Goal: Task Accomplishment & Management: Use online tool/utility

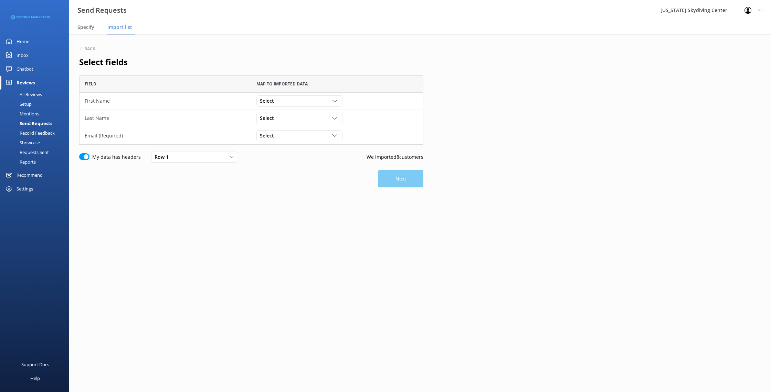
scroll to position [69, 344]
click at [272, 96] on div "Select Customer Id First Name Last Name Email Gender Age Weight Day of birth Ad…" at bounding box center [300, 100] width 86 height 11
click at [272, 129] on div "First Name" at bounding box center [270, 129] width 21 height 7
click at [272, 120] on span "Select" at bounding box center [269, 118] width 18 height 8
click at [276, 157] on div "Last Name" at bounding box center [270, 160] width 21 height 7
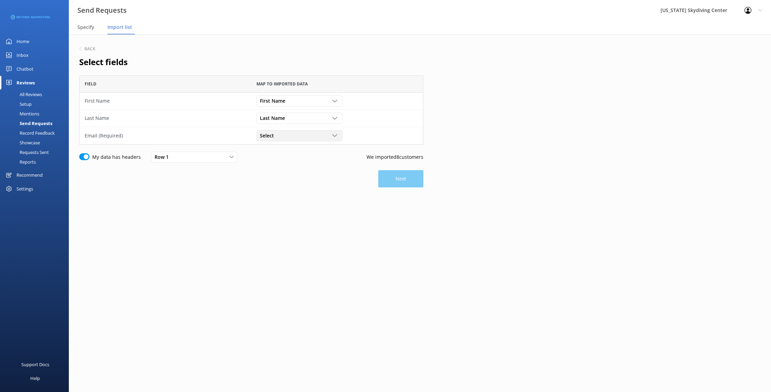
click at [276, 132] on span "Select" at bounding box center [269, 136] width 18 height 8
click at [269, 195] on div "Email" at bounding box center [265, 191] width 11 height 7
click at [388, 180] on button "Next" at bounding box center [400, 178] width 45 height 17
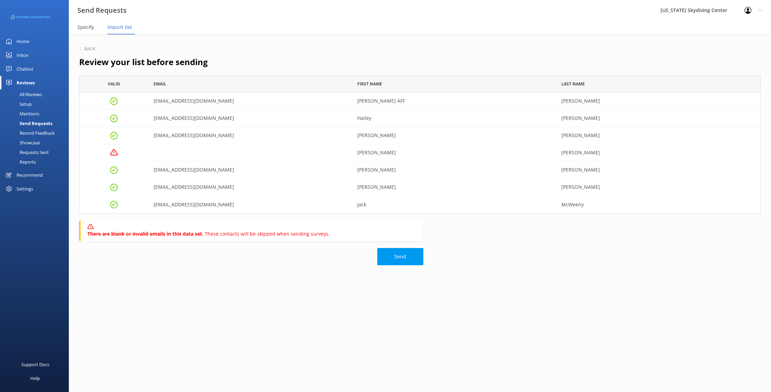
scroll to position [138, 682]
click at [389, 261] on button "Send" at bounding box center [400, 256] width 46 height 17
